Goal: Information Seeking & Learning: Find specific fact

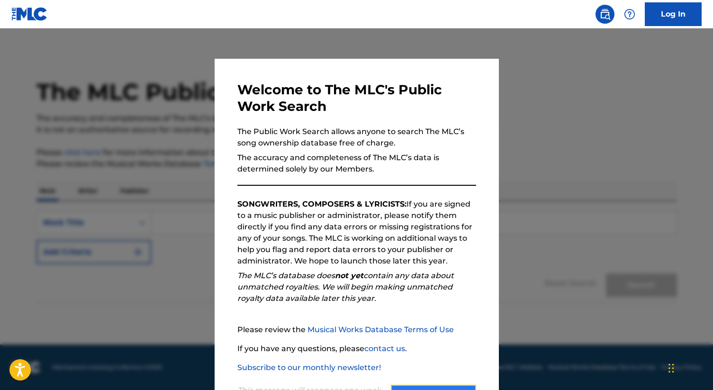
click at [443, 386] on button "Continue" at bounding box center [433, 397] width 85 height 24
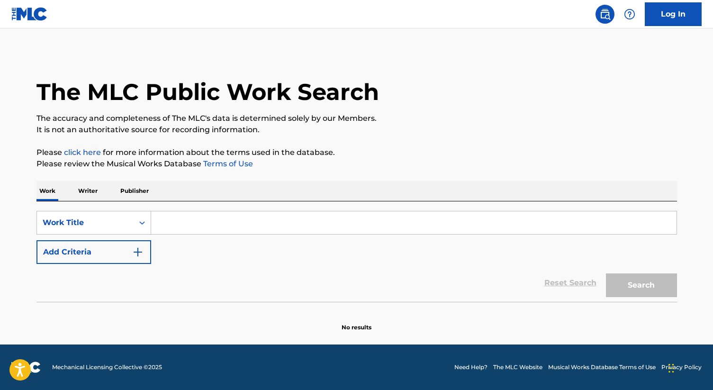
click at [189, 228] on input "Search Form" at bounding box center [413, 222] width 525 height 23
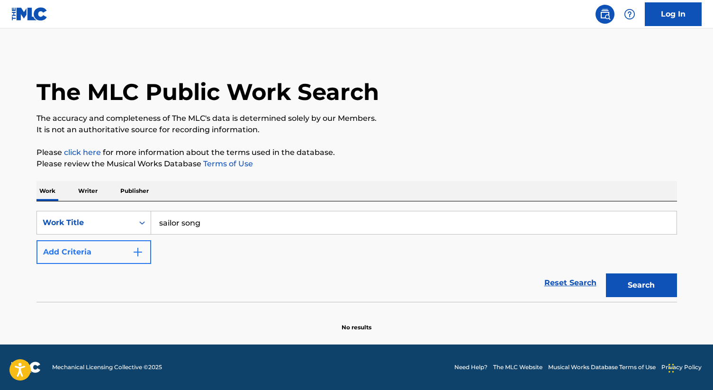
type input "sailor song"
click at [103, 253] on button "Add Criteria" at bounding box center [93, 252] width 115 height 24
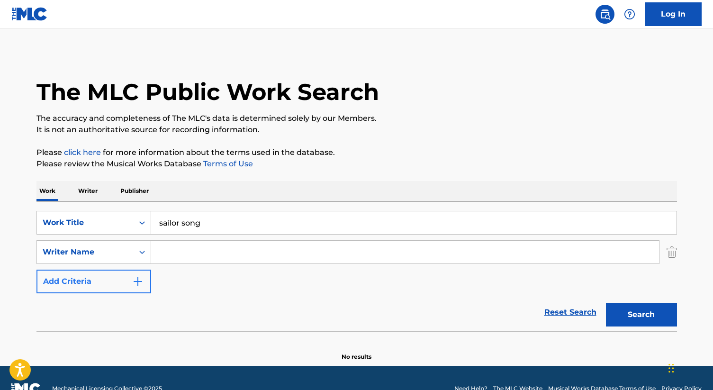
click at [103, 253] on div "Writer Name" at bounding box center [85, 251] width 85 height 11
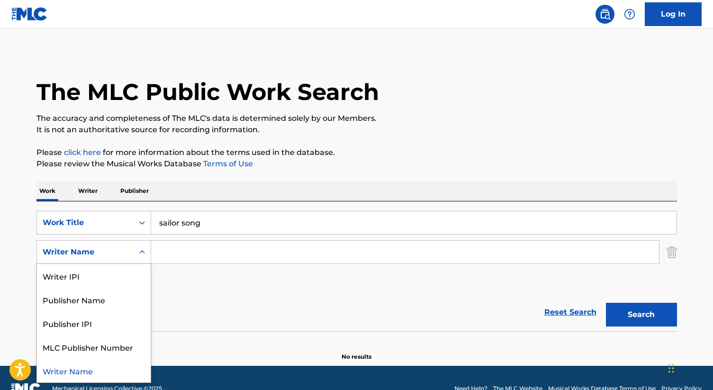
click at [183, 258] on input "Search Form" at bounding box center [405, 252] width 508 height 23
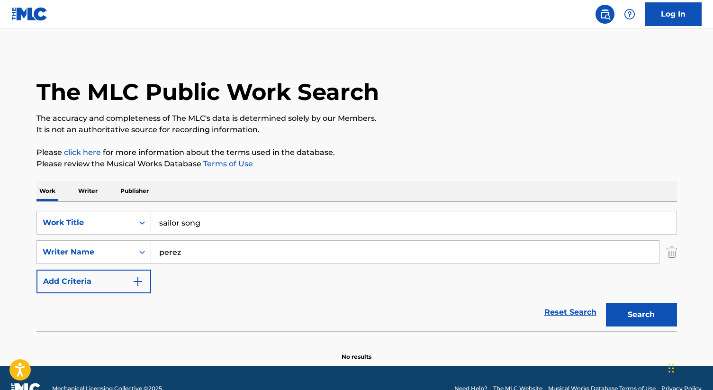
type input "perez"
click at [606, 303] on button "Search" at bounding box center [641, 315] width 71 height 24
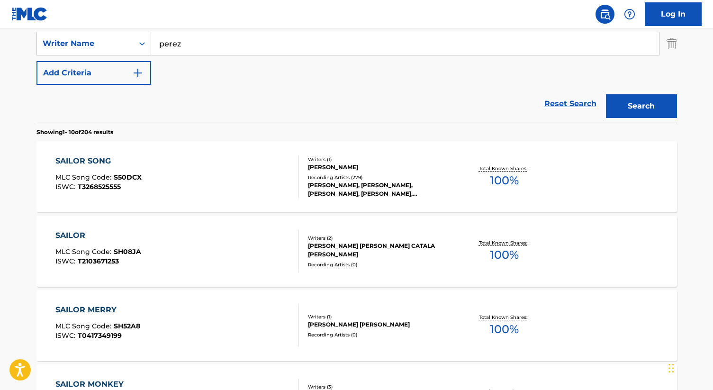
scroll to position [205, 0]
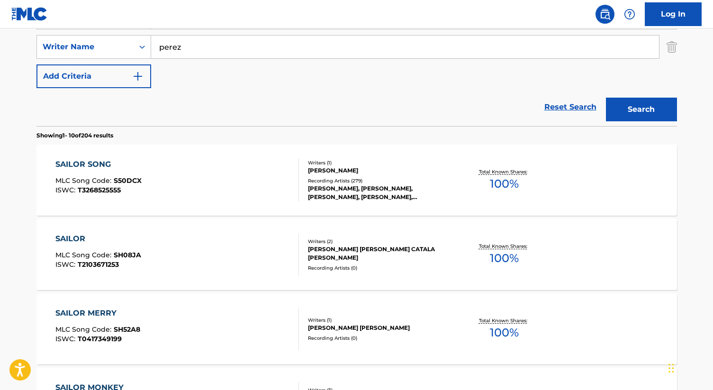
click at [337, 193] on div "[PERSON_NAME], [PERSON_NAME], [PERSON_NAME], [PERSON_NAME], [PERSON_NAME]" at bounding box center [379, 192] width 143 height 17
